Goal: Transaction & Acquisition: Register for event/course

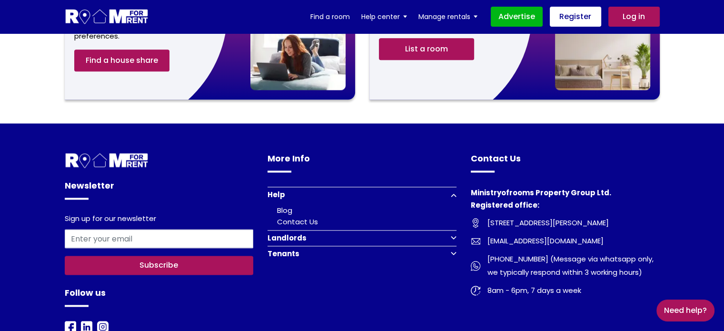
scroll to position [1175, 0]
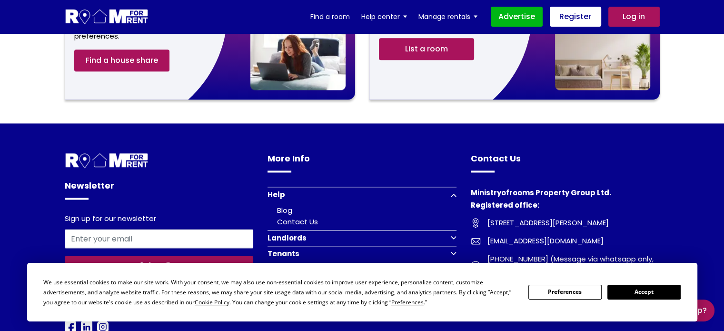
click at [654, 296] on button "Accept" at bounding box center [643, 292] width 73 height 15
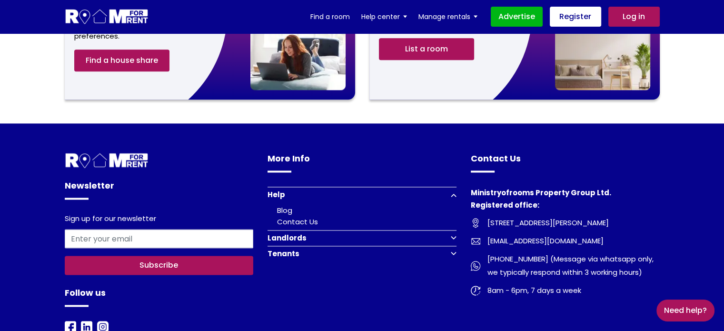
click at [454, 246] on button "Tenants" at bounding box center [361, 254] width 189 height 16
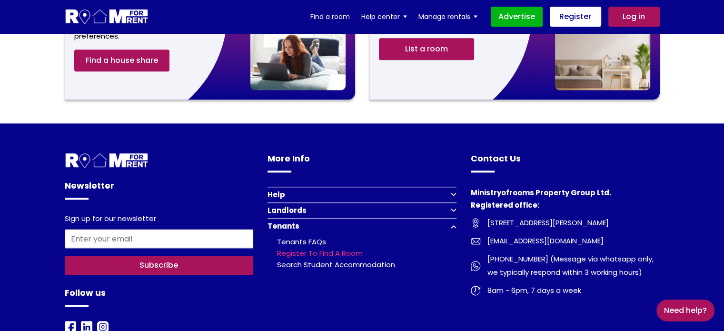
click at [327, 248] on link "Register to find a room" at bounding box center [320, 253] width 86 height 10
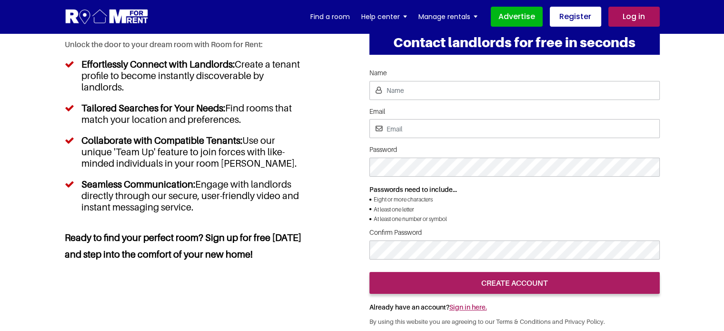
scroll to position [95, 0]
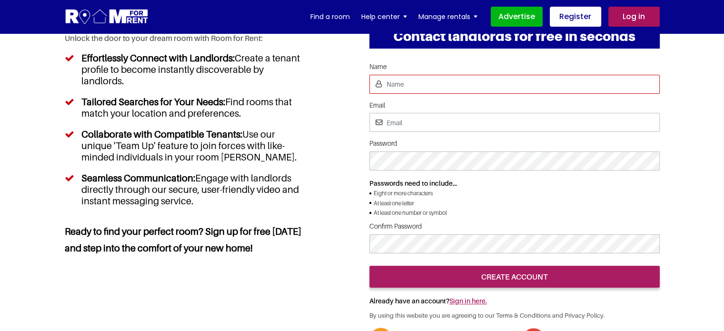
click at [440, 85] on input "Name" at bounding box center [514, 84] width 290 height 19
click at [438, 83] on input "Name" at bounding box center [514, 84] width 290 height 19
type input "Prat Sh"
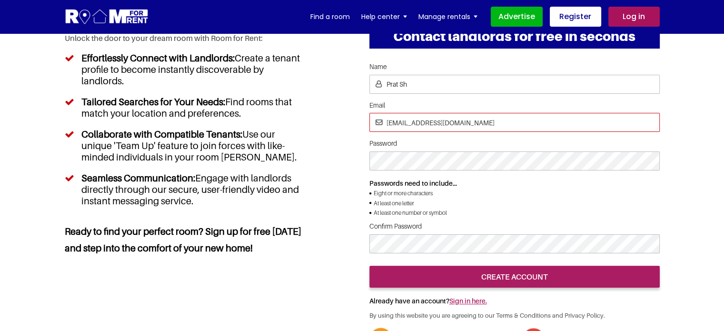
type input "prati25@yopmil.com"
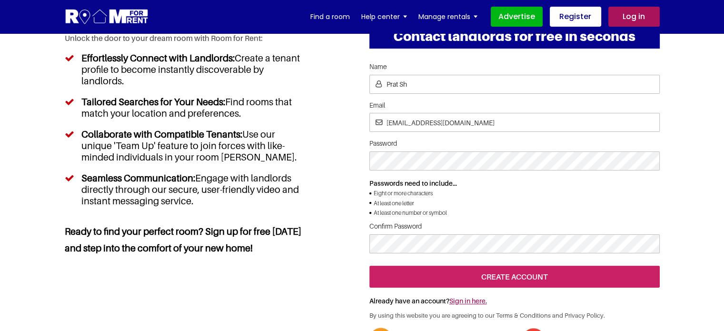
click at [527, 287] on input "create account" at bounding box center [514, 277] width 290 height 22
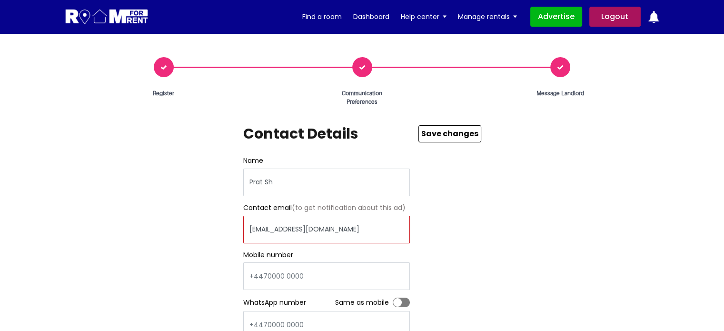
drag, startPoint x: 273, startPoint y: 226, endPoint x: 243, endPoint y: 226, distance: 30.5
click at [243, 226] on input "prati25@yopmil.com" at bounding box center [326, 230] width 167 height 28
click at [506, 193] on div "Register Communication Preferences Message Landlord Contact Details Name Prat S…" at bounding box center [362, 270] width 609 height 426
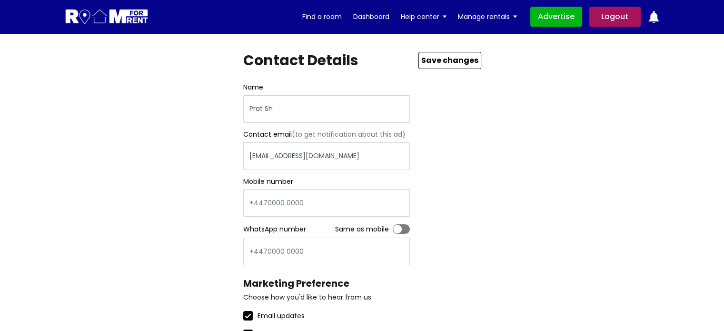
scroll to position [95, 0]
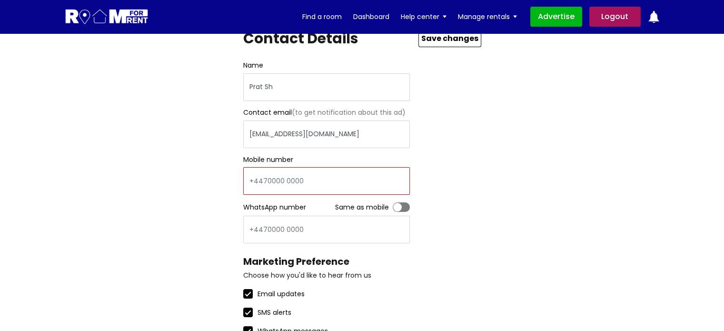
click at [321, 184] on input "text" at bounding box center [326, 181] width 167 height 28
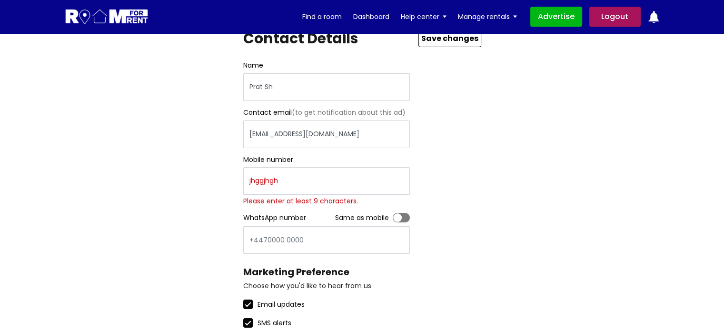
click at [565, 195] on div "Register Communication Preferences Message Landlord Contact Details Name Prat S…" at bounding box center [362, 180] width 609 height 437
click at [348, 183] on input "jhggjhgh" at bounding box center [326, 181] width 167 height 28
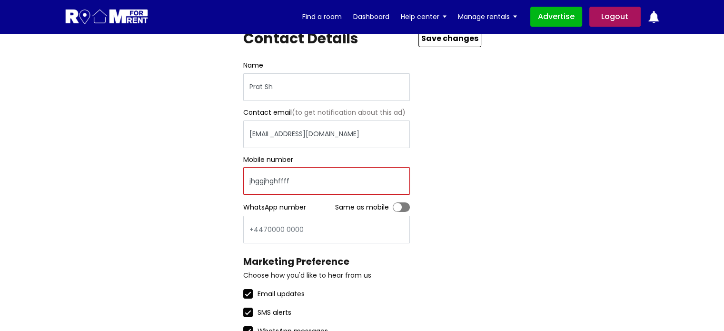
type input "jhggjhghffff"
click at [505, 212] on div "Register Communication Preferences Message Landlord Contact Details Name Prat S…" at bounding box center [362, 175] width 609 height 426
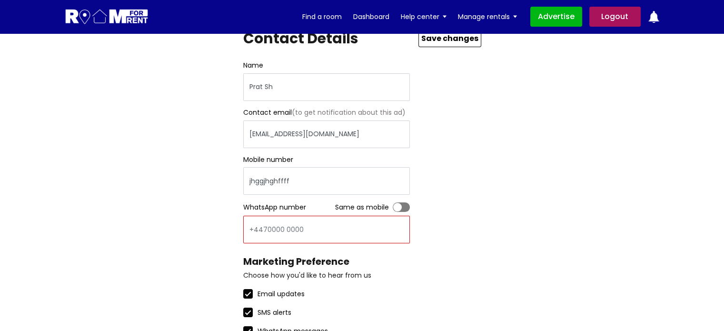
click at [320, 234] on input "text" at bounding box center [326, 230] width 167 height 28
click at [516, 189] on div "Register Communication Preferences Message Landlord Contact Details Name Prat S…" at bounding box center [362, 175] width 609 height 426
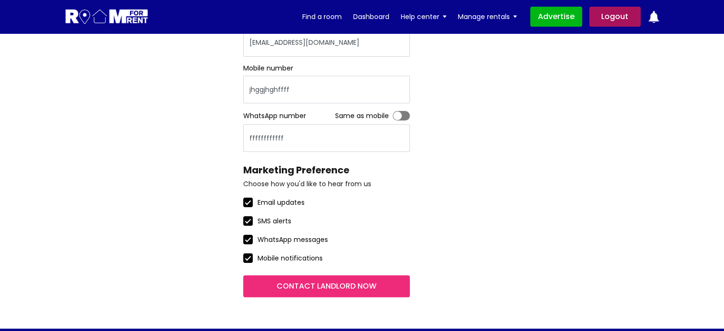
scroll to position [238, 0]
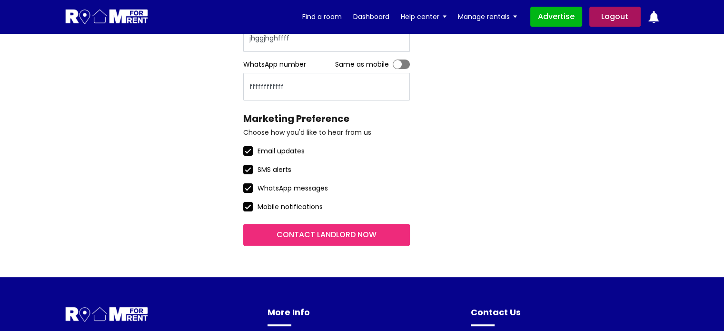
click at [402, 61] on label "Toggle" at bounding box center [401, 64] width 17 height 10
click at [393, 59] on input "Toggle" at bounding box center [393, 59] width 0 height 0
type input "jhggjhghffff"
click at [379, 234] on button "Contact landlord now" at bounding box center [326, 235] width 167 height 22
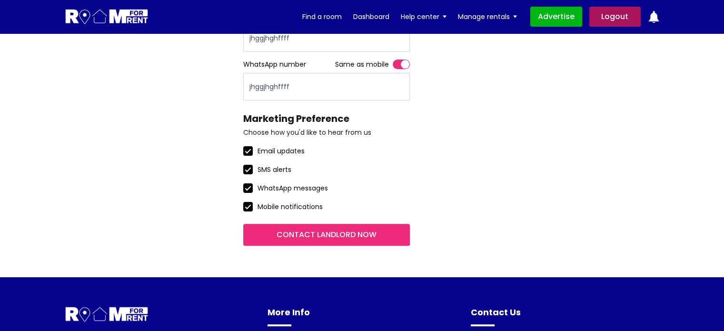
click at [343, 224] on button "Contact landlord now" at bounding box center [326, 235] width 167 height 22
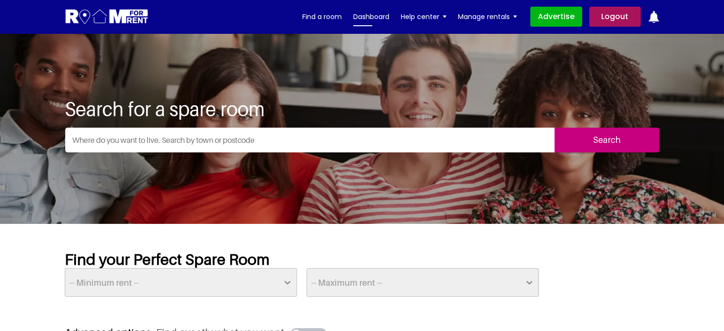
click at [371, 12] on link "Dashboard" at bounding box center [371, 17] width 36 height 14
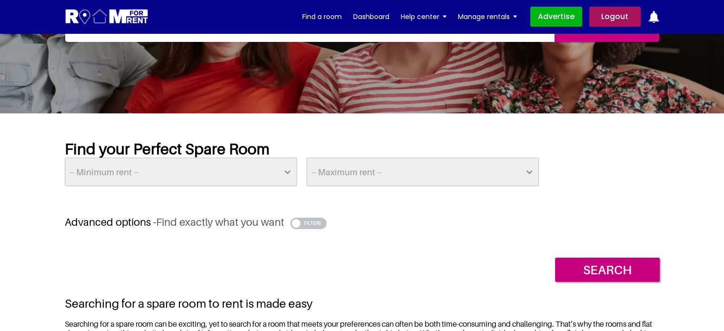
scroll to position [143, 0]
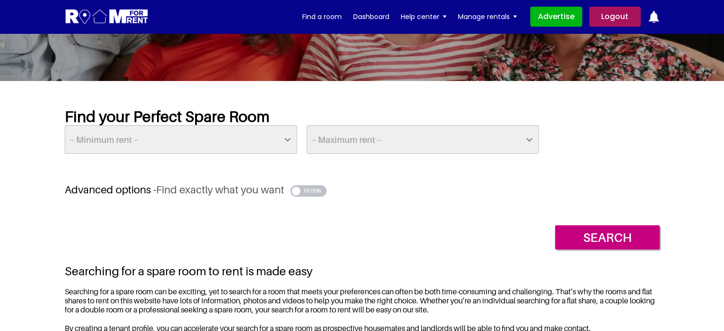
click at [309, 190] on button "button" at bounding box center [308, 190] width 37 height 11
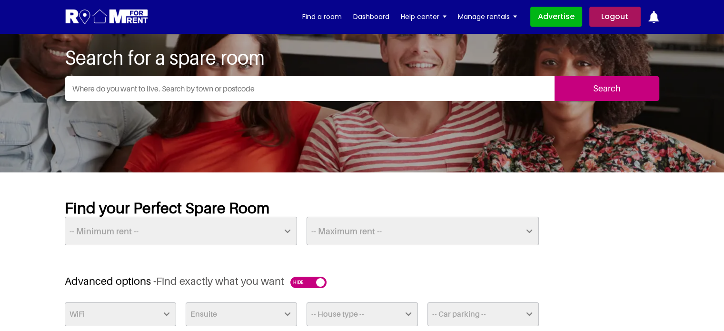
scroll to position [0, 0]
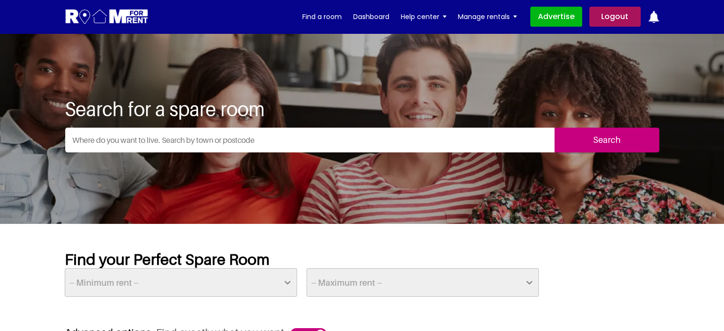
click at [445, 128] on input "text" at bounding box center [309, 140] width 489 height 25
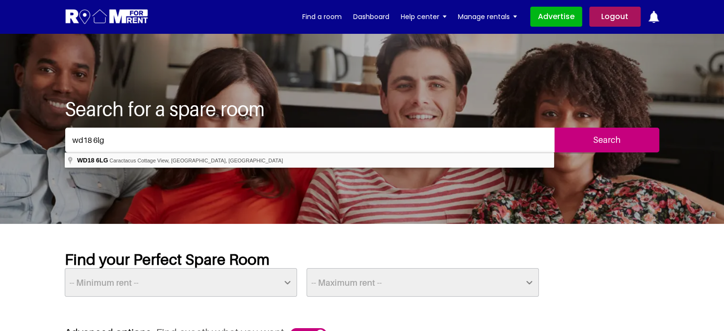
type input "Caractacus Cottage View, Watford WD18 6LG, UK"
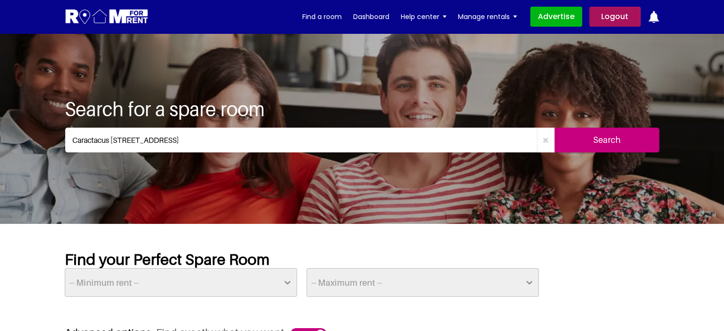
click at [605, 131] on input "Search" at bounding box center [606, 140] width 105 height 25
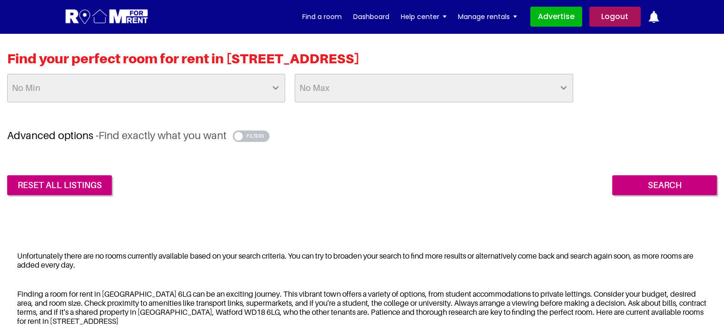
scroll to position [238, 0]
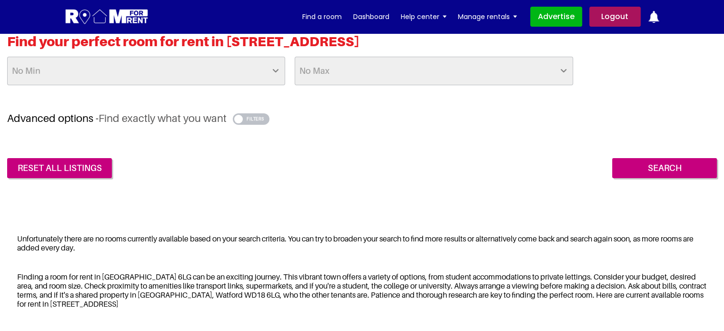
click at [178, 79] on select "No Min £25 £50 £75 £100 £125 £150 £175 £200 £225 £250 £275 £300 £325 £350 £375 …" at bounding box center [146, 71] width 278 height 29
click at [449, 123] on h3 "Advanced options - Find exactly what you want" at bounding box center [362, 118] width 710 height 13
click at [437, 79] on select "No Max £50 £75 £100 £125 £150 £175 £200 £225 £250 £275 £300 £325 £350 £375 £400…" at bounding box center [434, 71] width 278 height 29
click at [208, 190] on div "Find your perfect room for rent in Caractacus Cottage View, Watford WD18 6LG No…" at bounding box center [362, 106] width 724 height 192
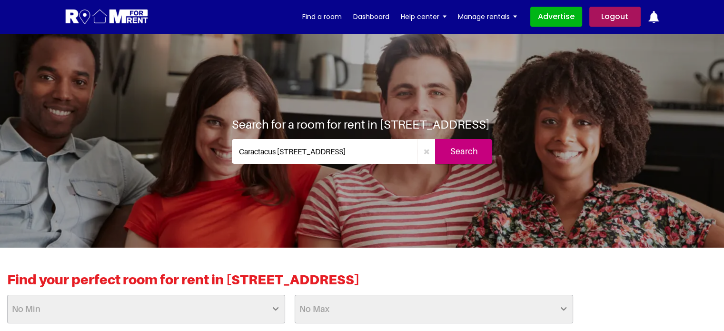
scroll to position [0, 0]
click at [428, 155] on icon "button" at bounding box center [426, 152] width 6 height 8
click at [383, 156] on input "text" at bounding box center [334, 151] width 204 height 25
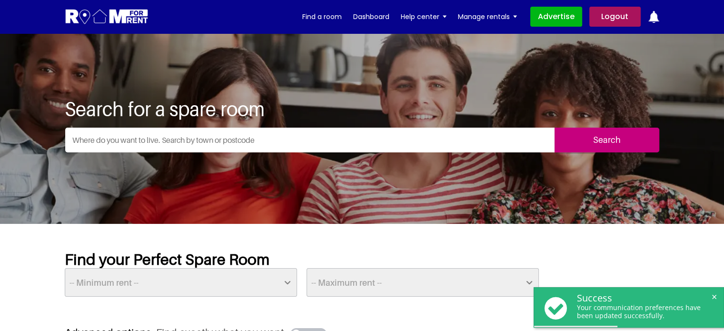
click at [308, 139] on input "text" at bounding box center [309, 140] width 489 height 25
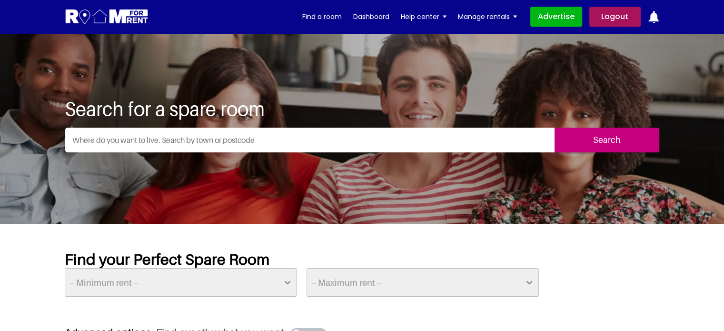
click at [186, 132] on input "text" at bounding box center [309, 140] width 489 height 25
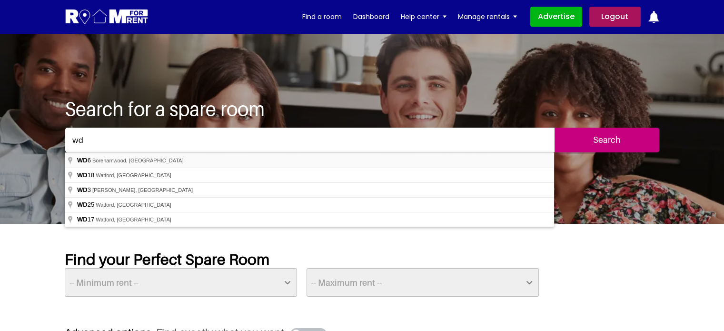
type input "Borehamwood WD6, UK"
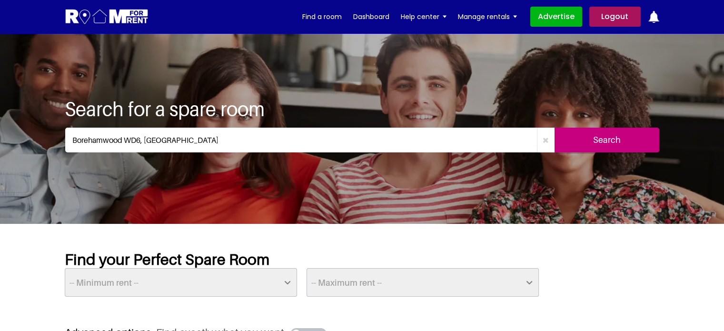
click at [624, 140] on input "Search" at bounding box center [606, 140] width 105 height 25
click at [604, 136] on input "Search" at bounding box center [606, 140] width 105 height 25
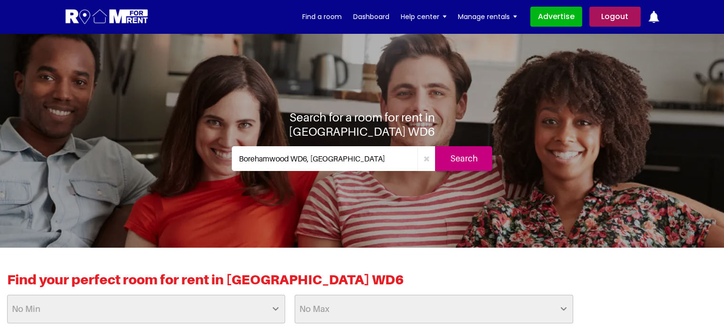
click at [282, 146] on input "Borehamwood WD6, [GEOGRAPHIC_DATA]" at bounding box center [325, 158] width 186 height 25
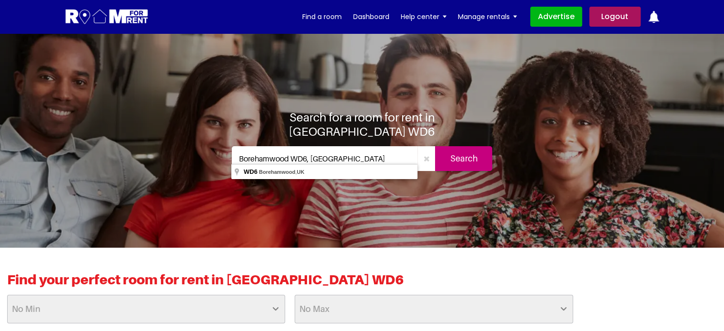
click at [373, 148] on input "Borehamwood WD6, [GEOGRAPHIC_DATA]" at bounding box center [325, 158] width 186 height 25
